Goal: Check status: Check status

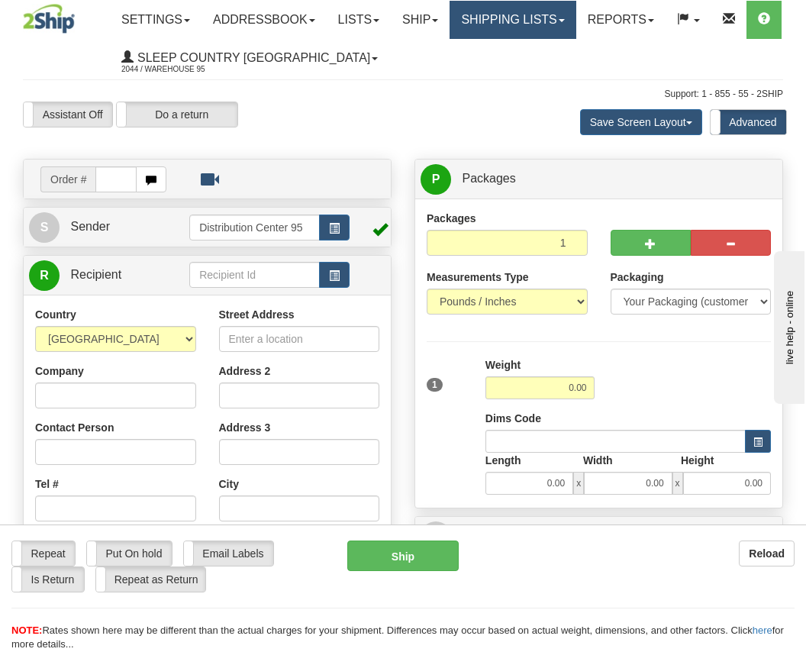
click at [576, 21] on link "Shipping lists" at bounding box center [513, 20] width 126 height 38
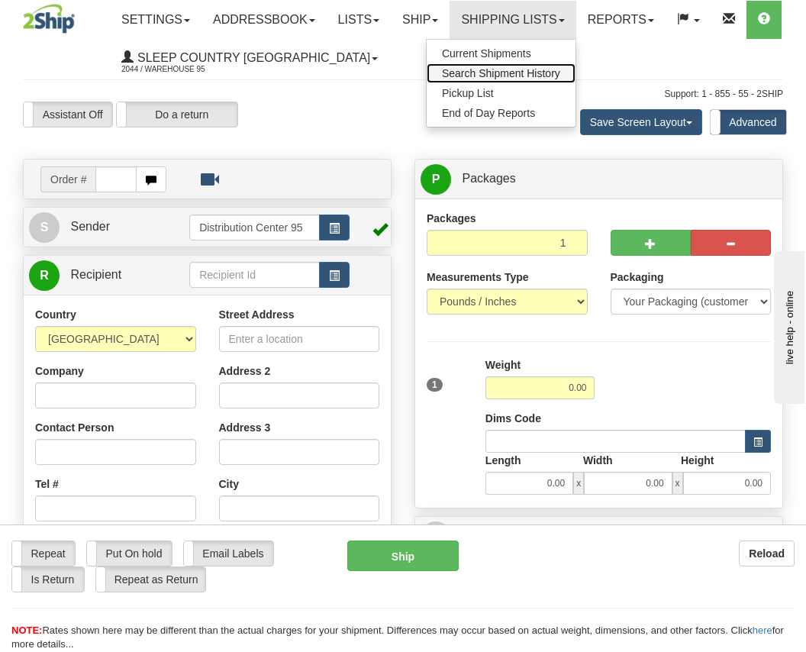
click at [510, 76] on span "Search Shipment History" at bounding box center [501, 73] width 118 height 12
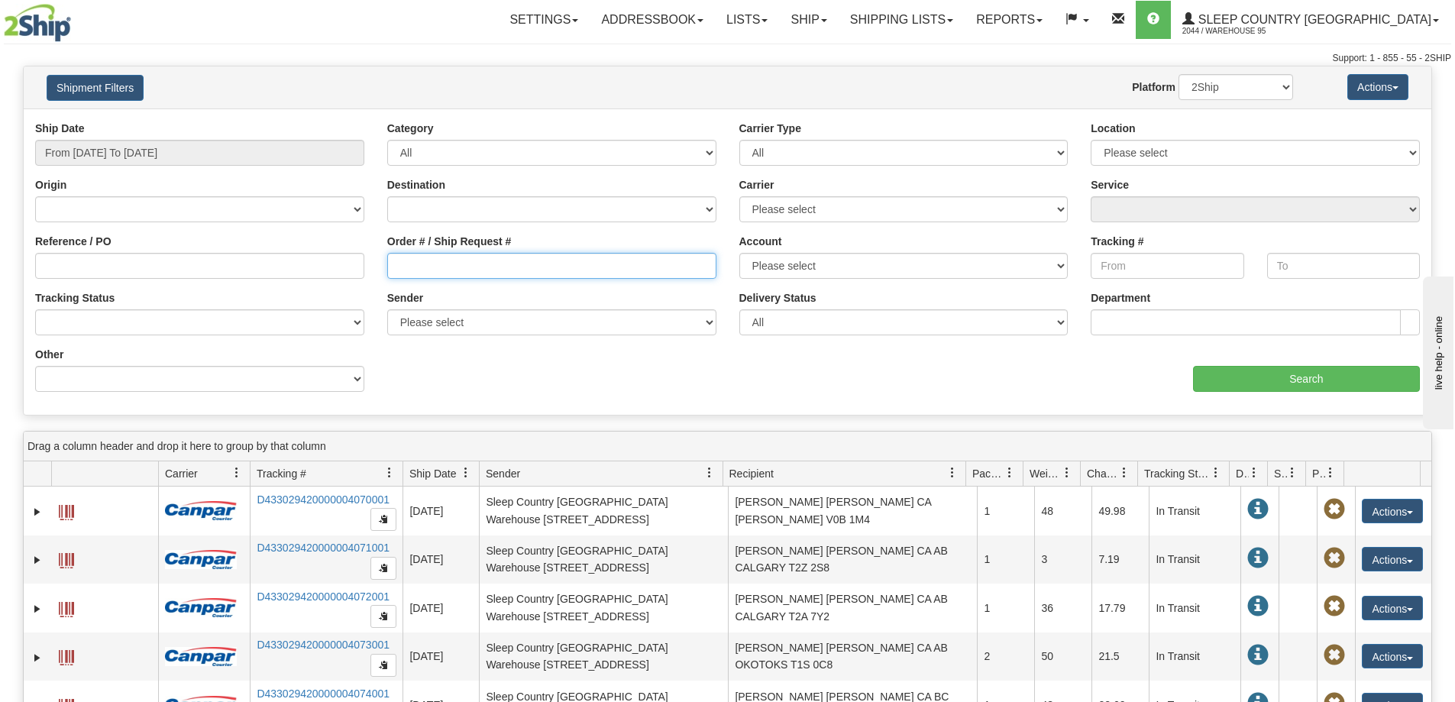
click at [484, 270] on input "Order # / Ship Request #" at bounding box center [551, 266] width 329 height 26
click at [89, 86] on button "Shipment Filters" at bounding box center [95, 88] width 97 height 26
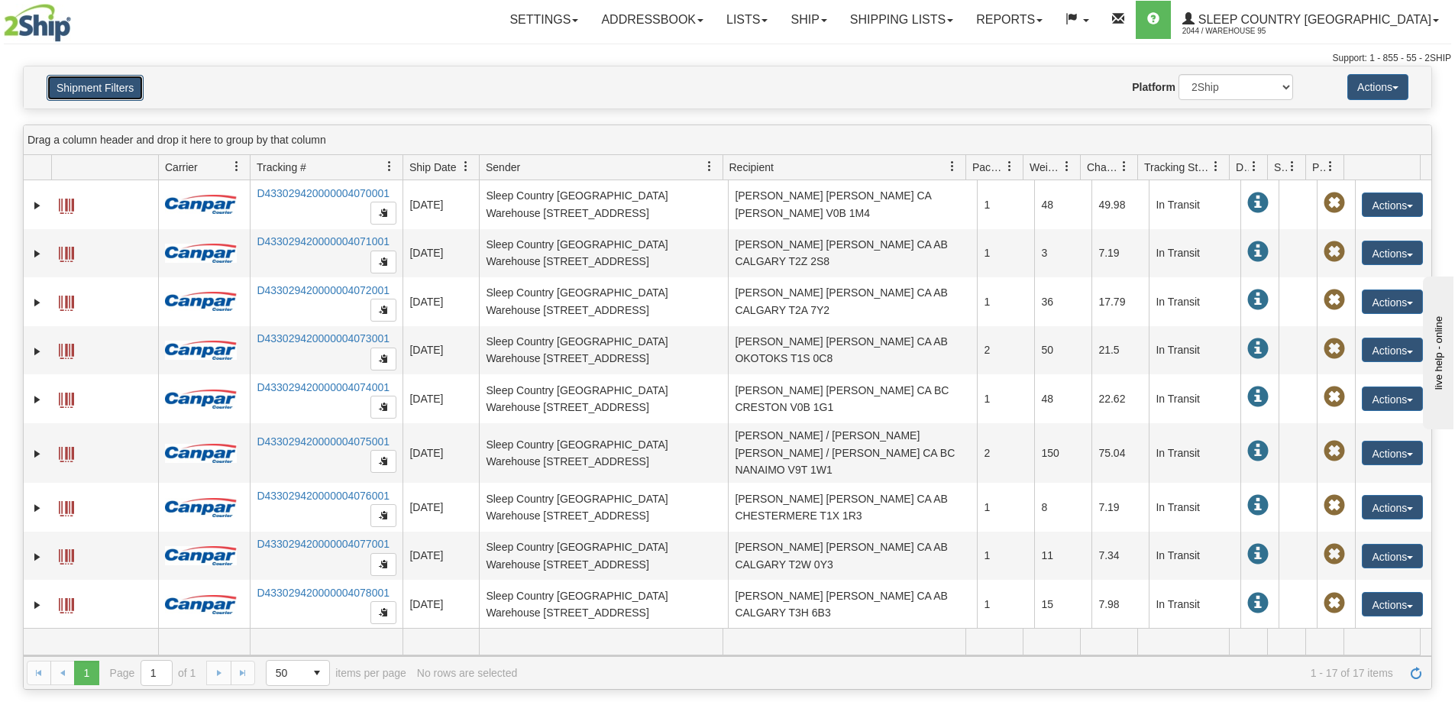
click at [93, 95] on button "Shipment Filters" at bounding box center [95, 88] width 97 height 26
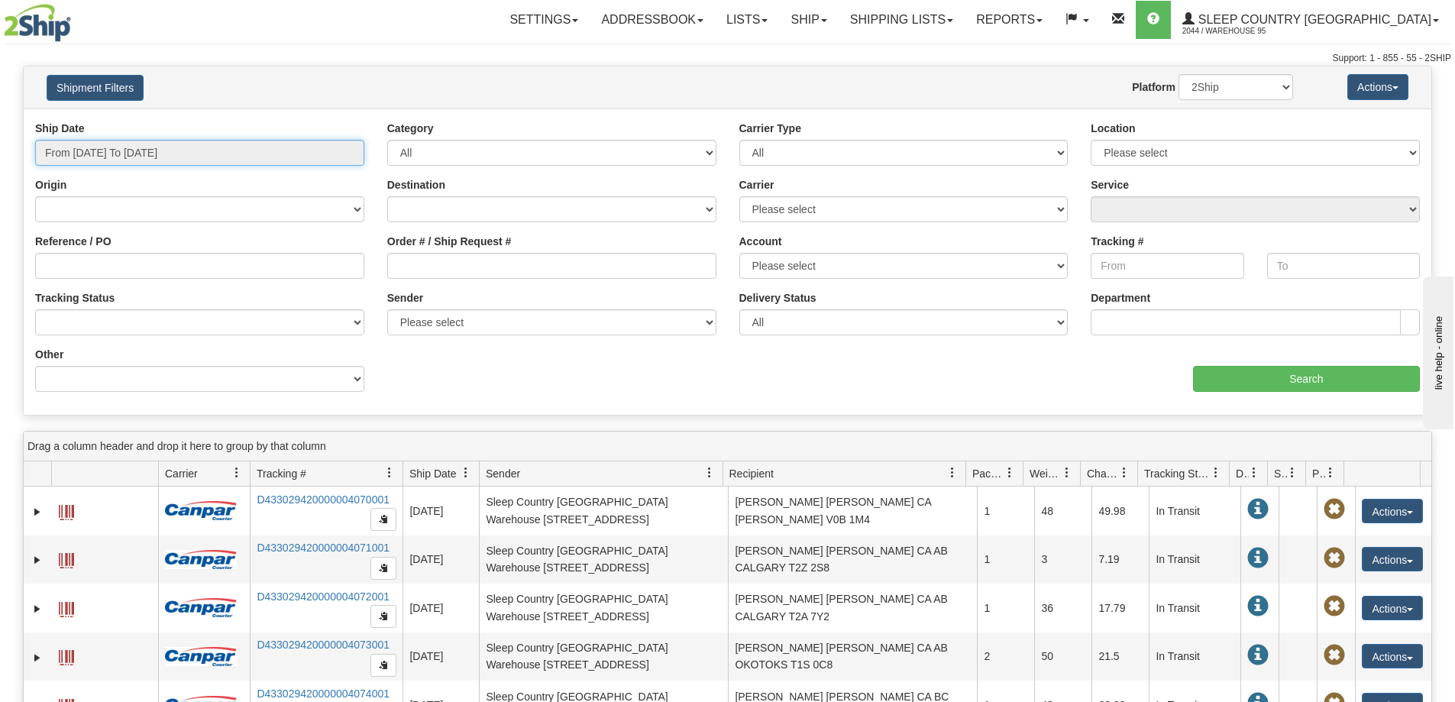
click at [87, 152] on input "From [DATE] To [DATE]" at bounding box center [199, 153] width 329 height 26
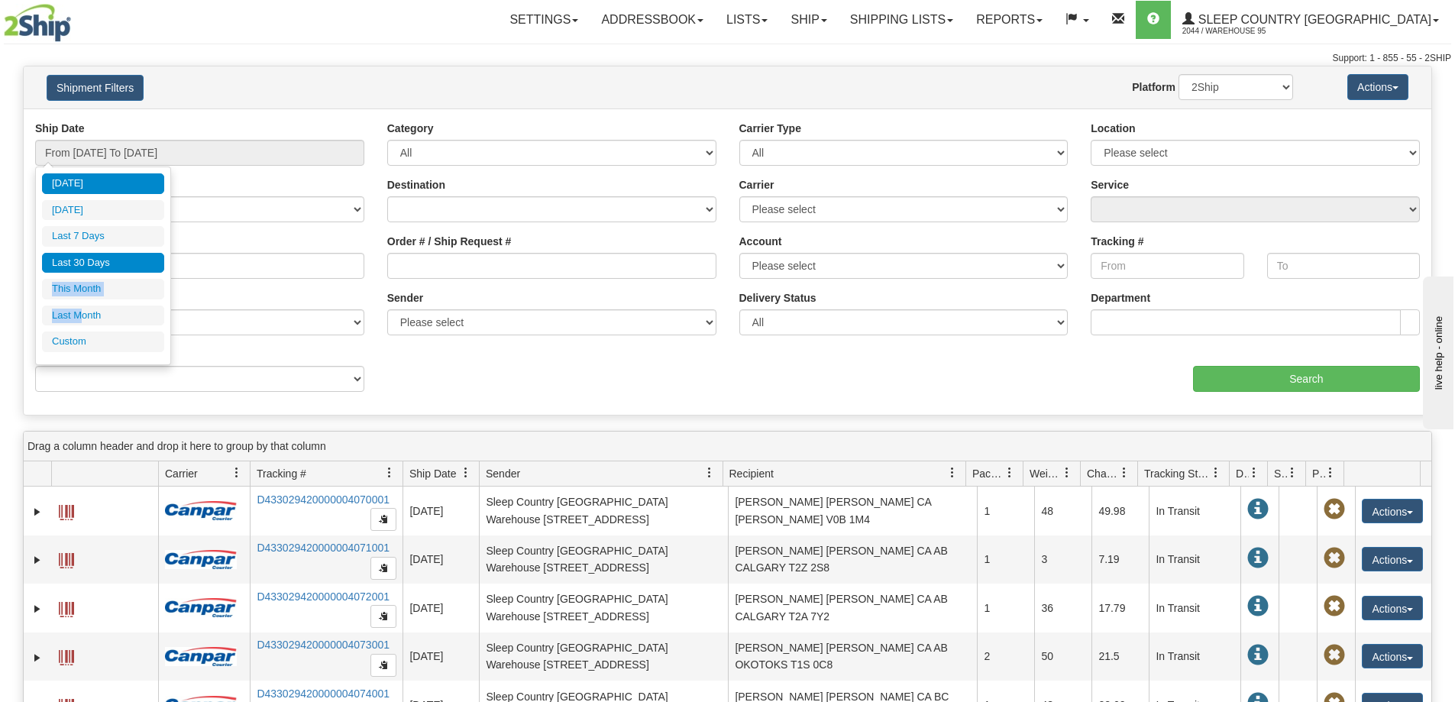
drag, startPoint x: 84, startPoint y: 321, endPoint x: 109, endPoint y: 268, distance: 58.4
click at [109, 268] on ul "[DATE] [DATE] Last 7 Days Last 30 Days This Month Last Month Custom" at bounding box center [103, 262] width 122 height 179
click at [109, 267] on li "Last 30 Days" at bounding box center [103, 263] width 122 height 21
type input "From [DATE] To [DATE]"
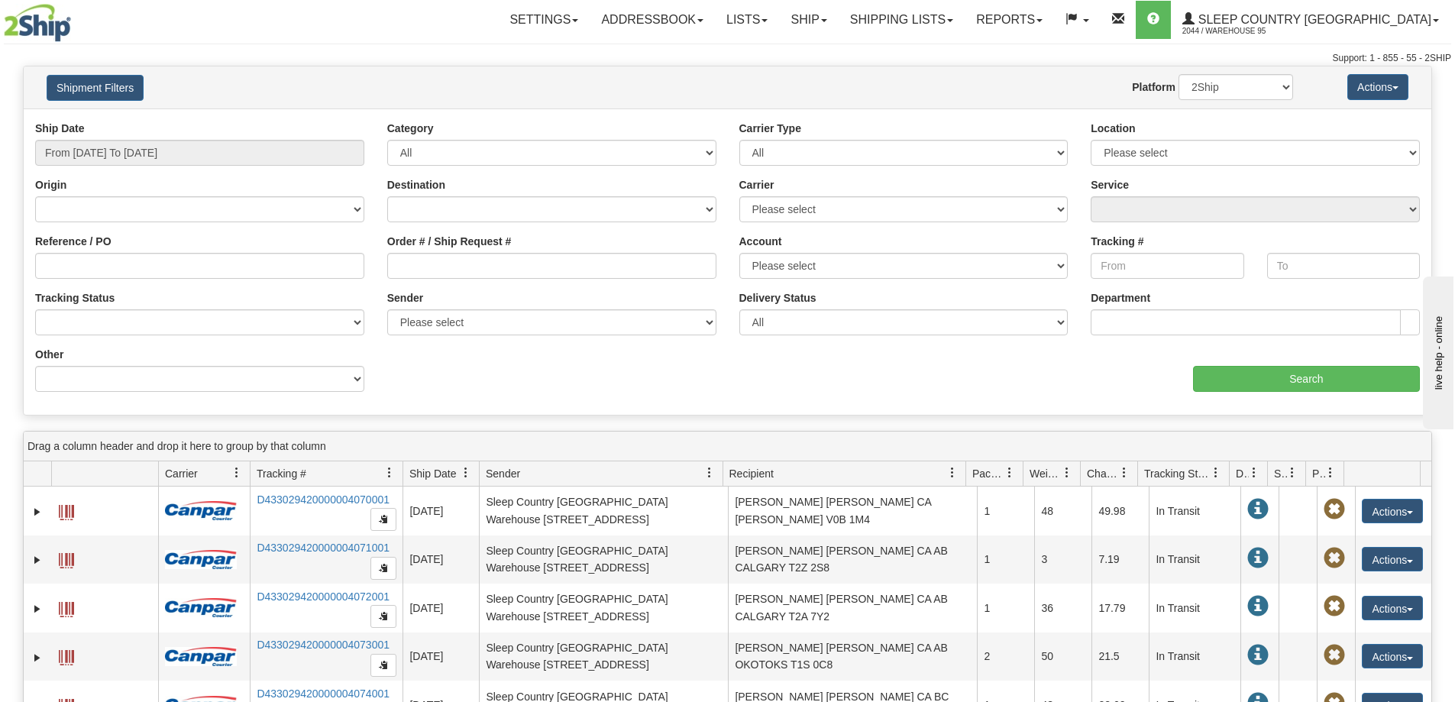
drag, startPoint x: 406, startPoint y: 224, endPoint x: 454, endPoint y: 248, distance: 54.0
click at [408, 227] on div "Destination [GEOGRAPHIC_DATA] [GEOGRAPHIC_DATA] [GEOGRAPHIC_DATA] [US_STATE] [G…" at bounding box center [552, 205] width 352 height 57
click at [465, 254] on input "Order # / Ship Request #" at bounding box center [551, 266] width 329 height 26
paste input "9007I170710"
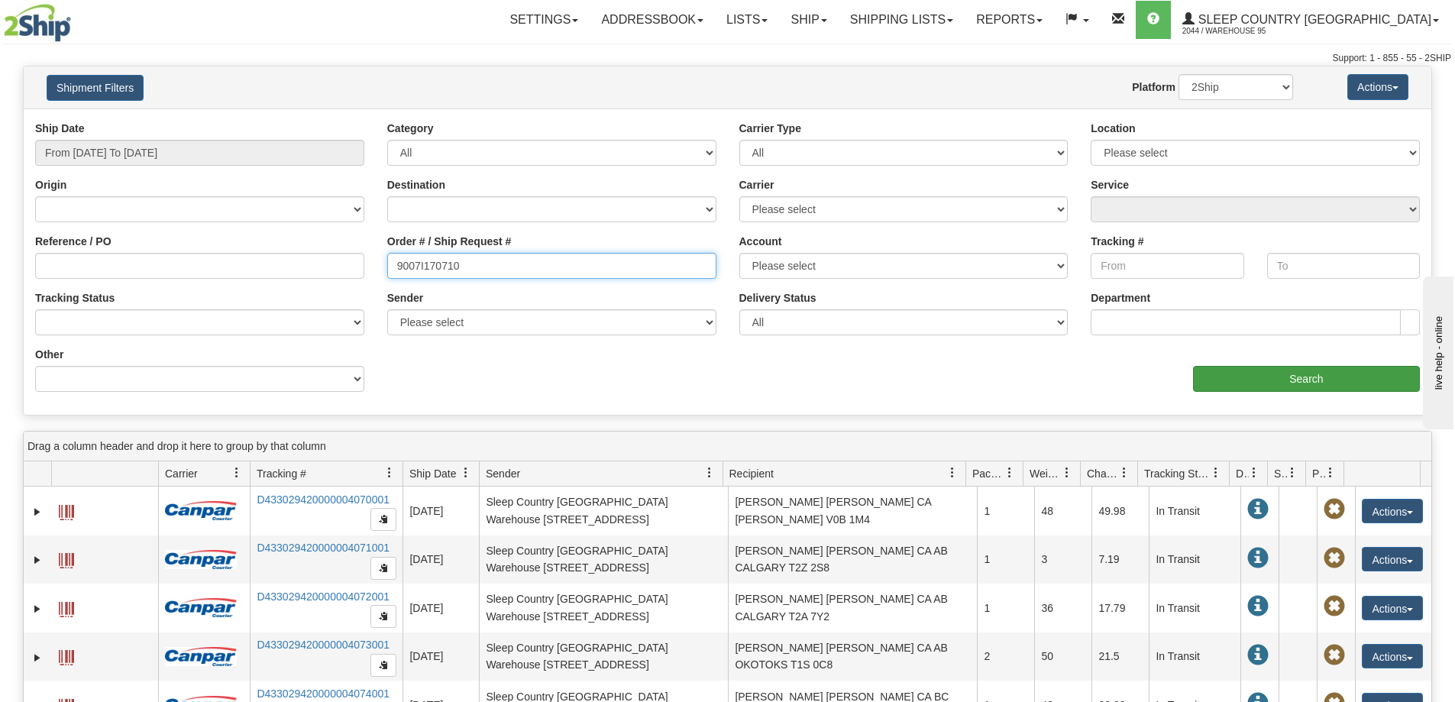
type input "9007I170710"
click at [806, 391] on input "Search" at bounding box center [1306, 379] width 227 height 26
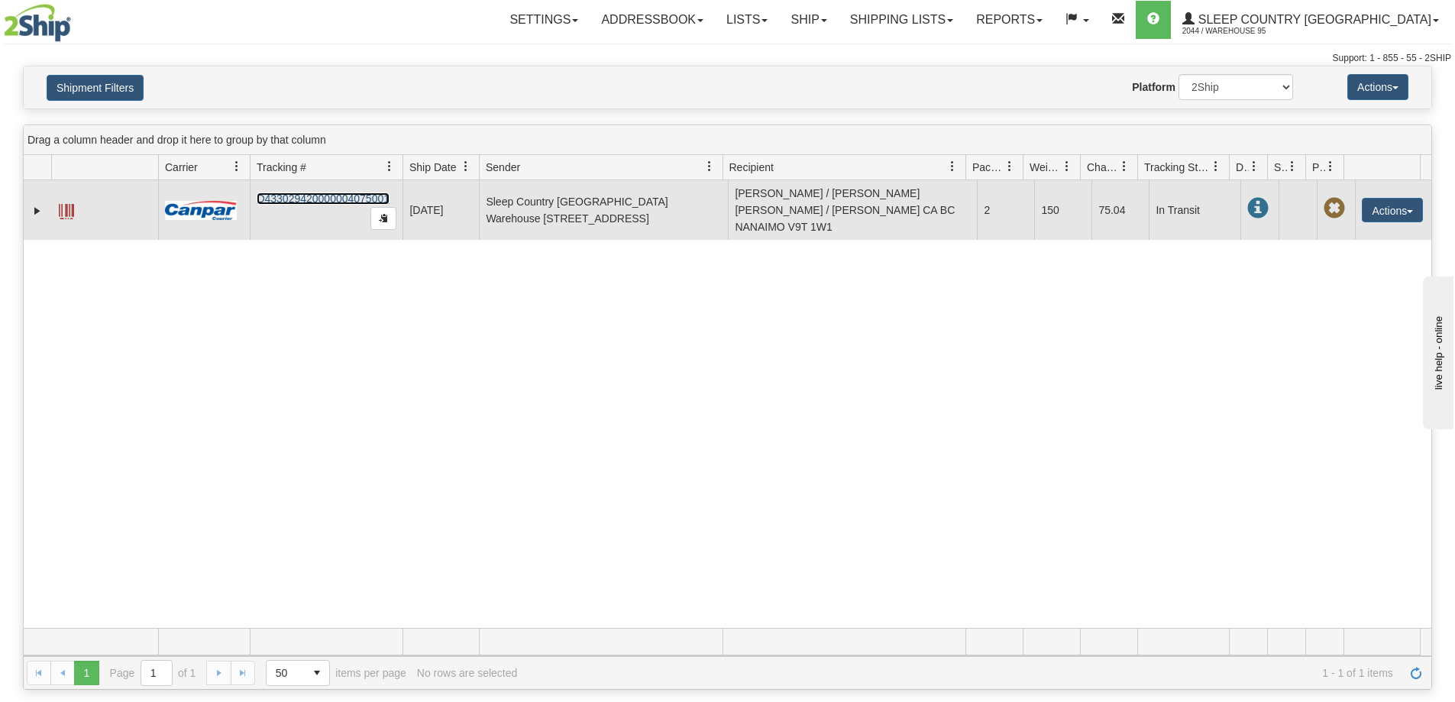
click at [322, 192] on link "D433029420000004075001" at bounding box center [323, 198] width 133 height 12
click at [315, 197] on link "D433029420000004075001" at bounding box center [323, 198] width 133 height 12
drag, startPoint x: 396, startPoint y: 196, endPoint x: 288, endPoint y: 195, distance: 108.4
click at [288, 195] on td "D433029420000004075001" at bounding box center [326, 210] width 153 height 60
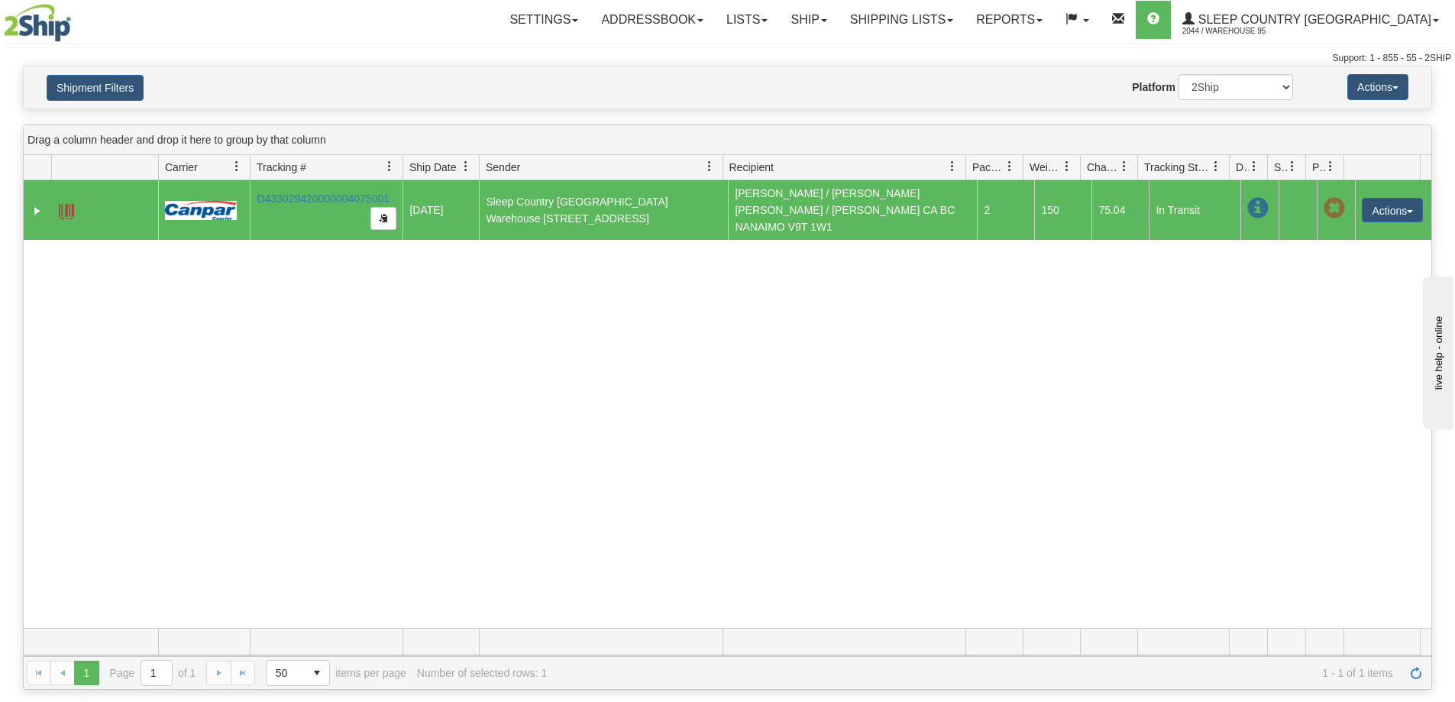
click at [518, 82] on div "Website Agent Nothing selected Client User Platform 2Ship Imported" at bounding box center [785, 87] width 1039 height 26
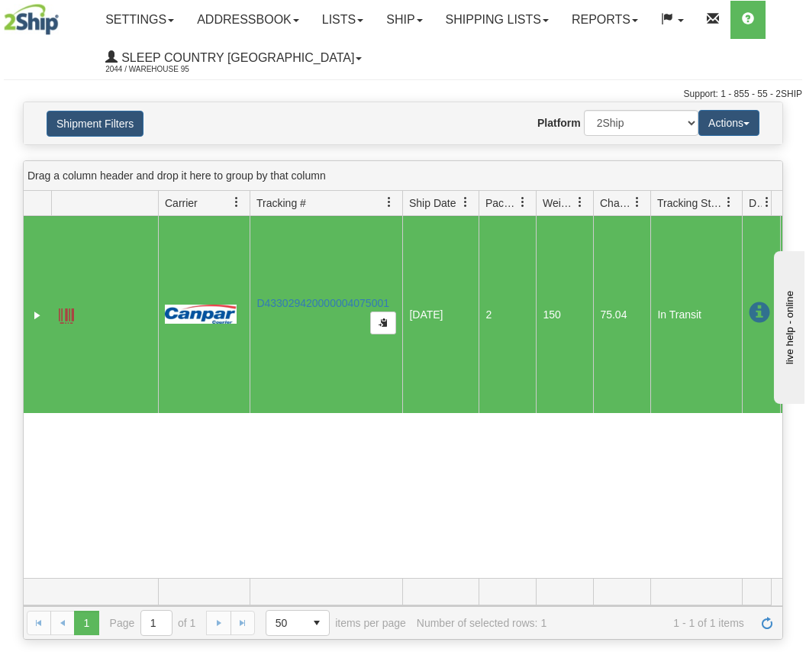
click at [357, 515] on div "31767045 2044 D433029420000004075001 [DATE] [DATE] 11:54:46 AM Sleep Country [G…" at bounding box center [403, 397] width 759 height 362
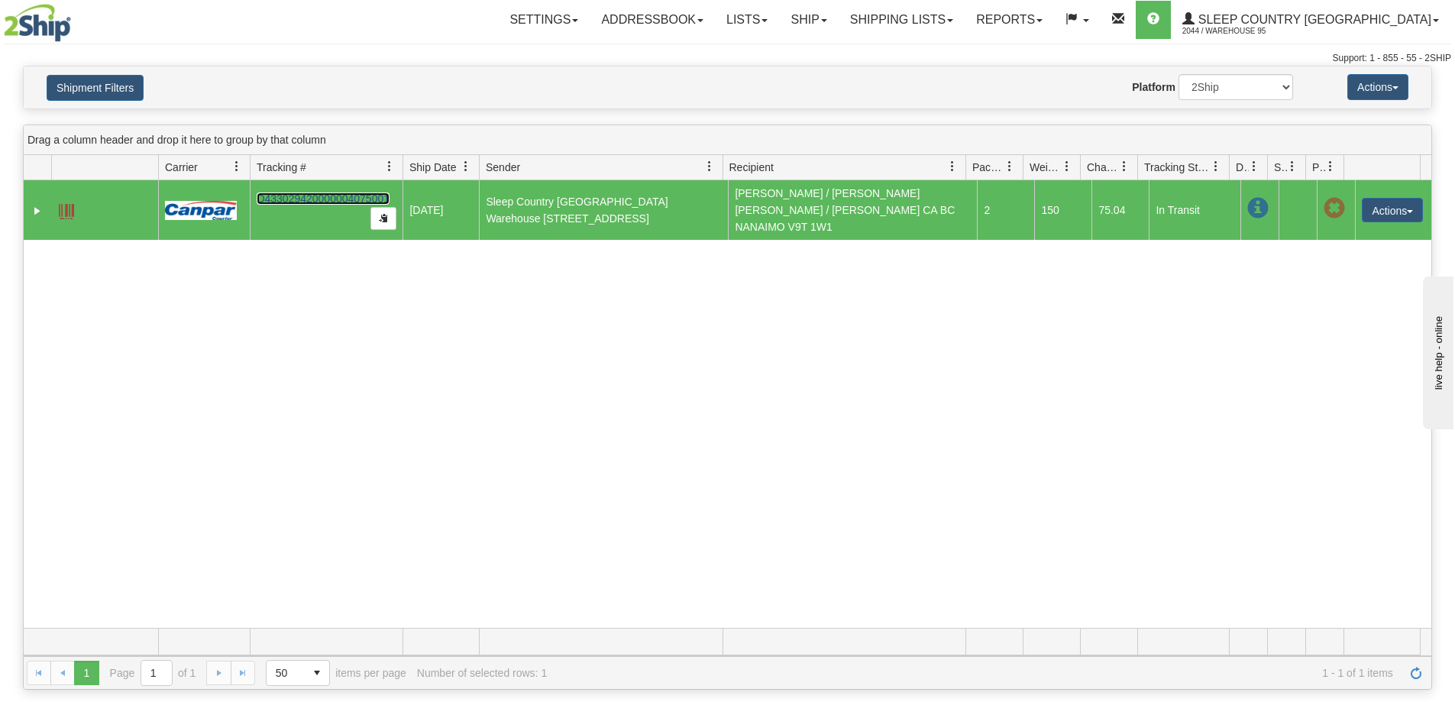
click at [342, 192] on link "D433029420000004075001" at bounding box center [323, 198] width 133 height 12
